Goal: Task Accomplishment & Management: Complete application form

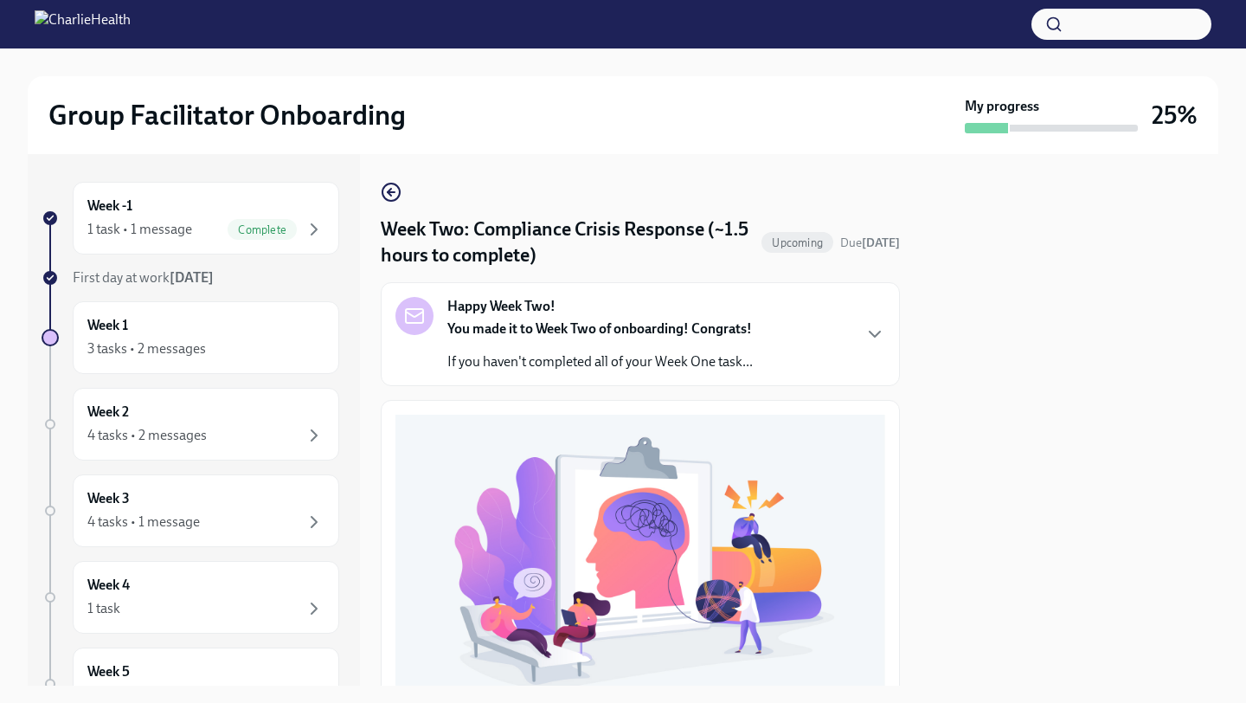
scroll to position [481, 0]
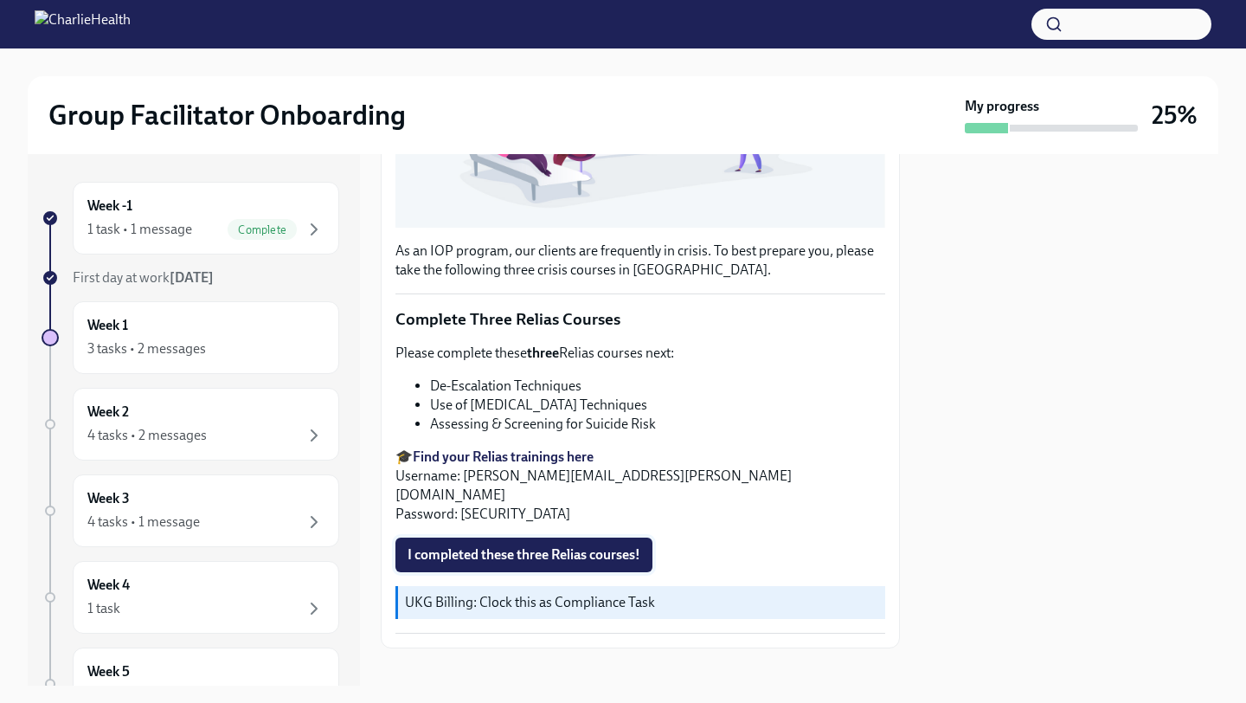
click at [539, 546] on span "I completed these three Relias courses!" at bounding box center [524, 554] width 233 height 17
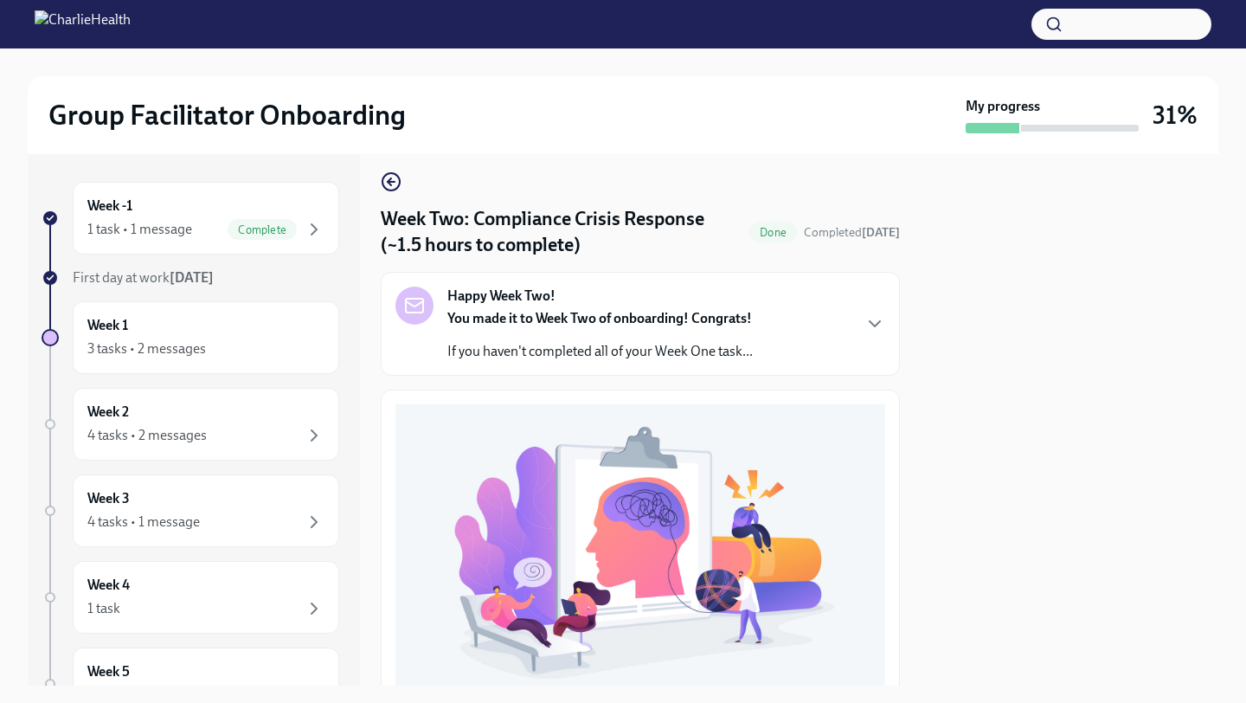
scroll to position [0, 0]
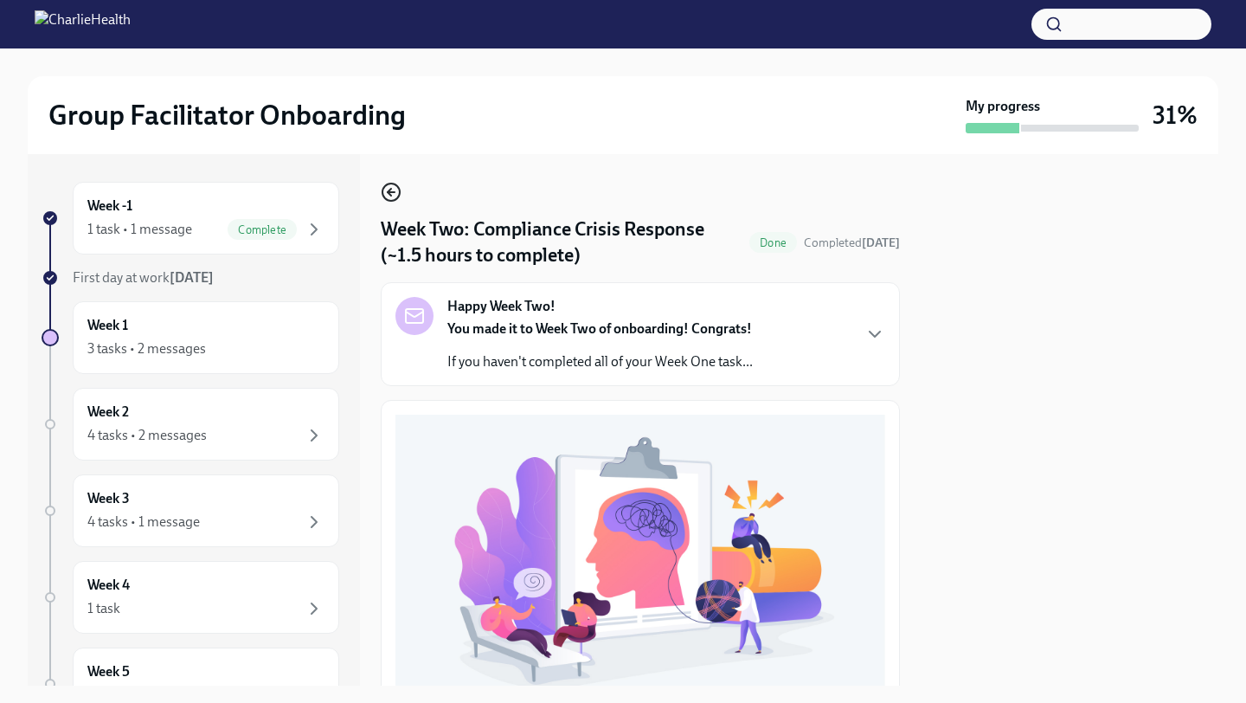
click at [388, 190] on icon "button" at bounding box center [391, 192] width 21 height 21
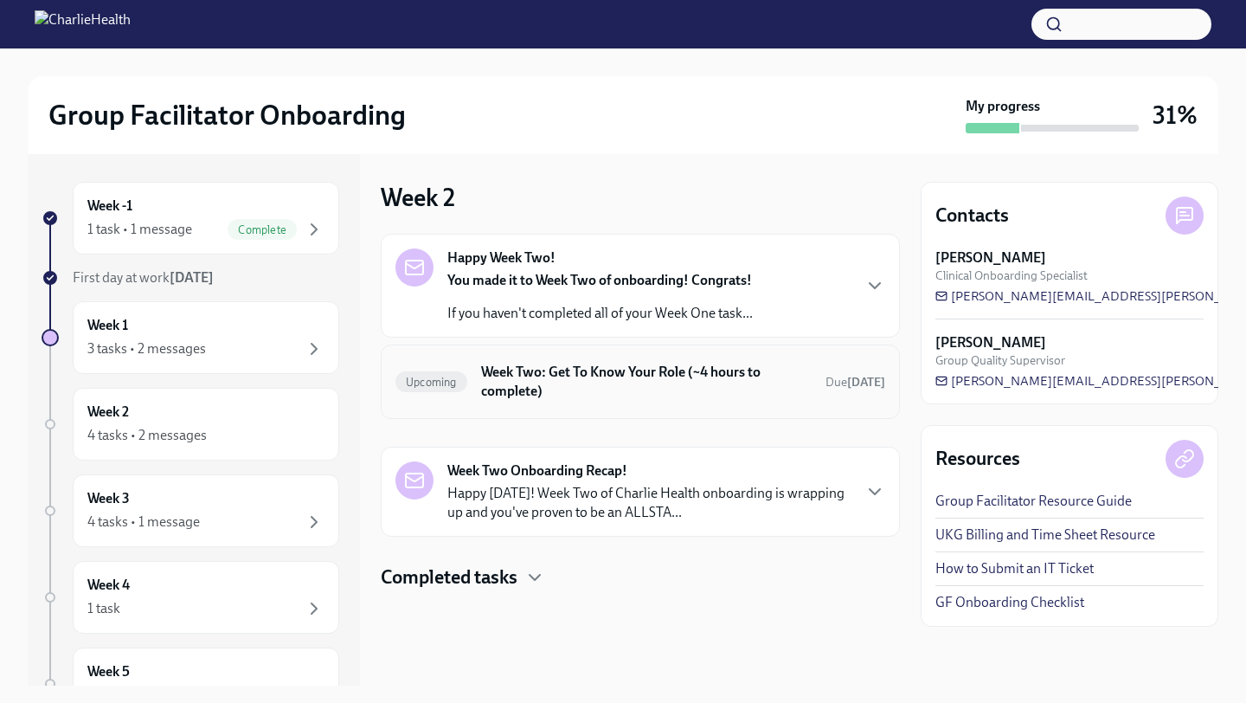
click at [713, 389] on h6 "Week Two: Get To Know Your Role (~4 hours to complete)" at bounding box center [646, 382] width 331 height 38
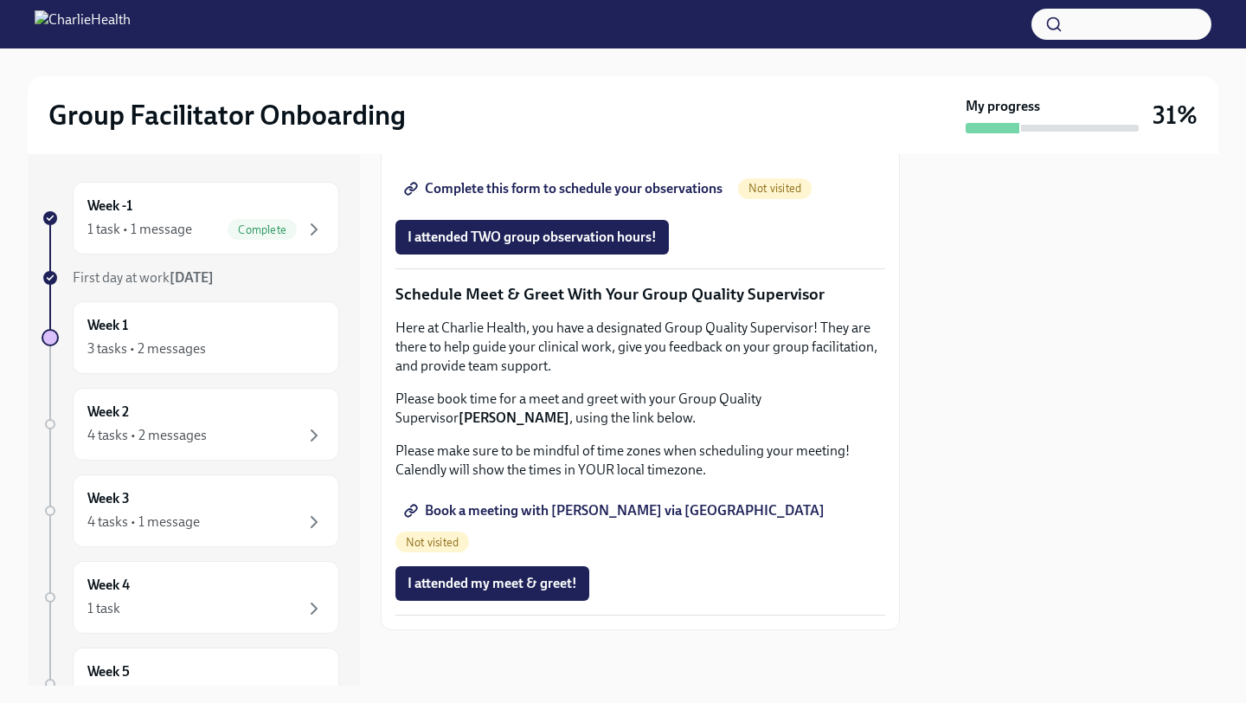
scroll to position [1632, 0]
click at [595, 519] on span "Book a meeting with [PERSON_NAME] via [GEOGRAPHIC_DATA]" at bounding box center [616, 510] width 417 height 17
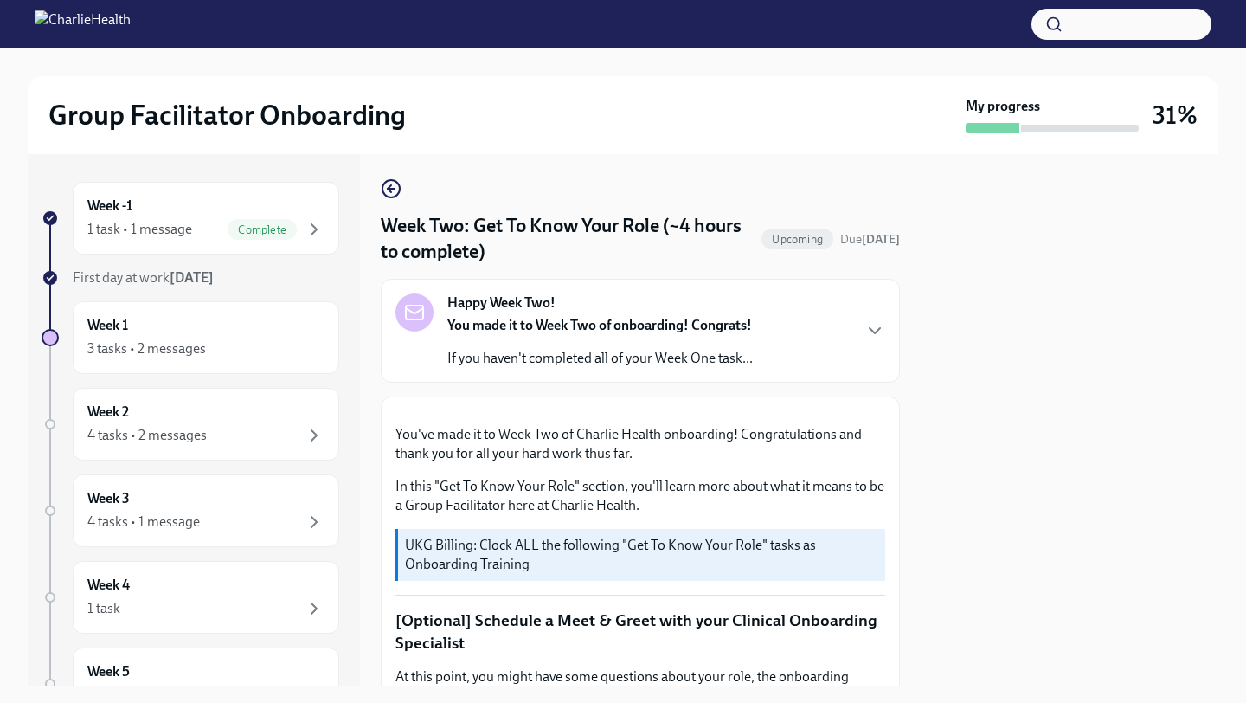
scroll to position [0, 0]
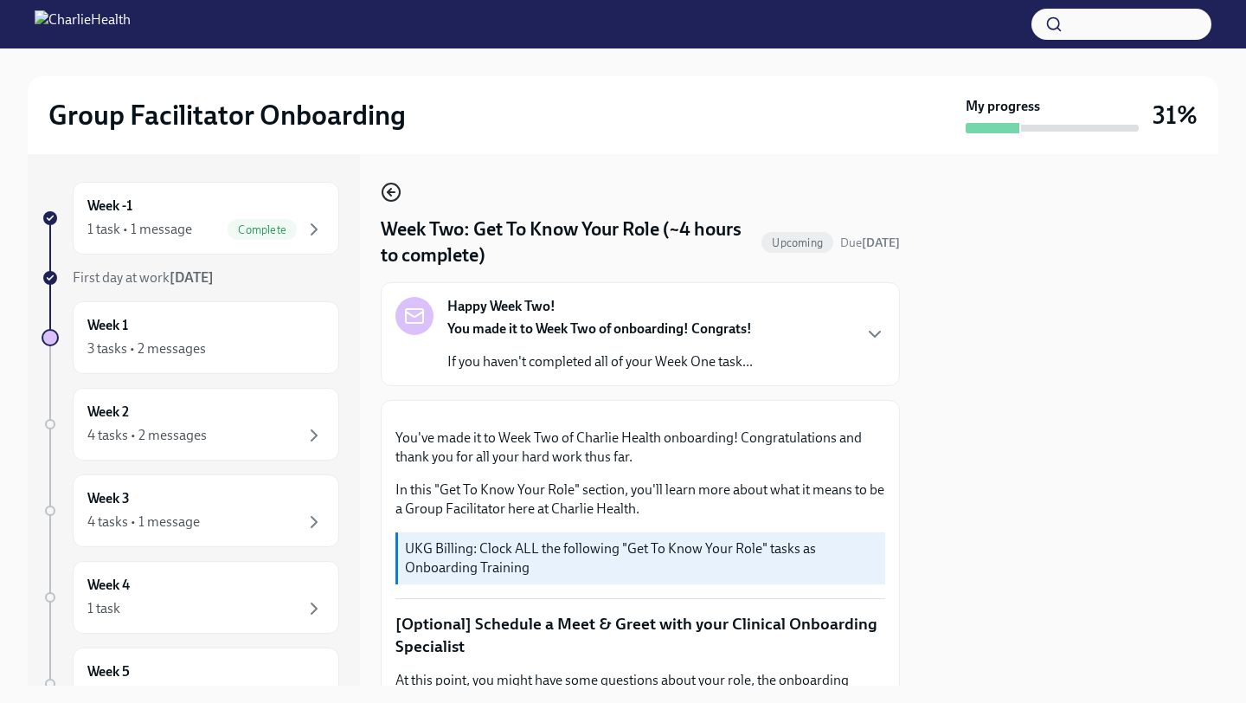
click at [387, 187] on icon "button" at bounding box center [391, 192] width 21 height 21
